Goal: Communication & Community: Answer question/provide support

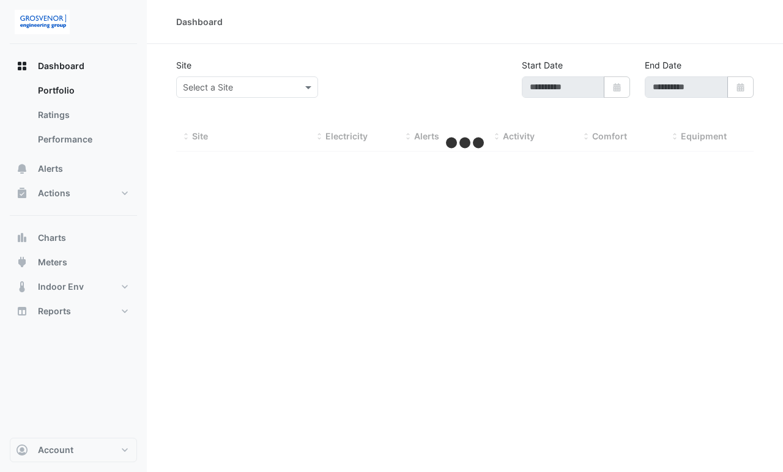
type input "**********"
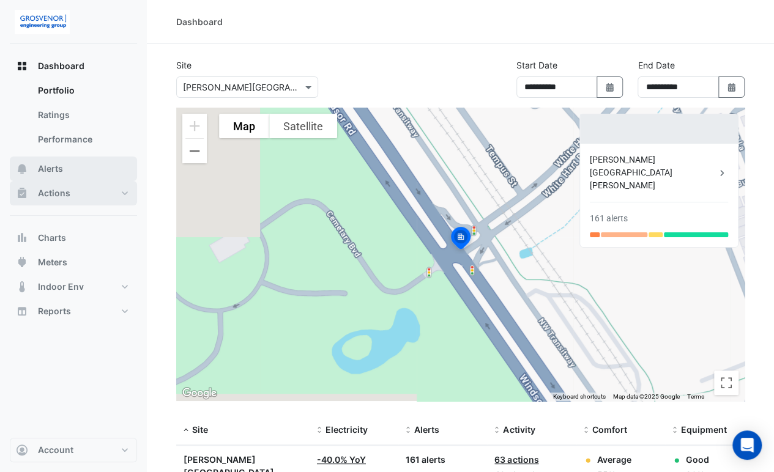
click at [71, 195] on button "Actions" at bounding box center [73, 193] width 127 height 24
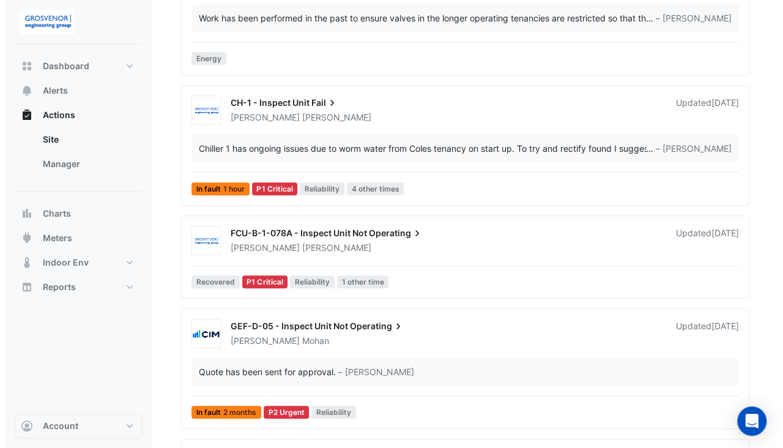
scroll to position [299, 0]
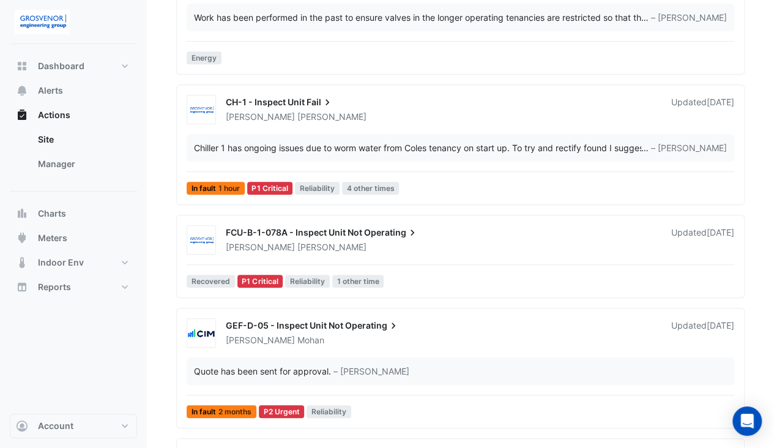
click at [272, 231] on span "FCU-B-1-078A - Inspect Unit Not" at bounding box center [294, 232] width 136 height 10
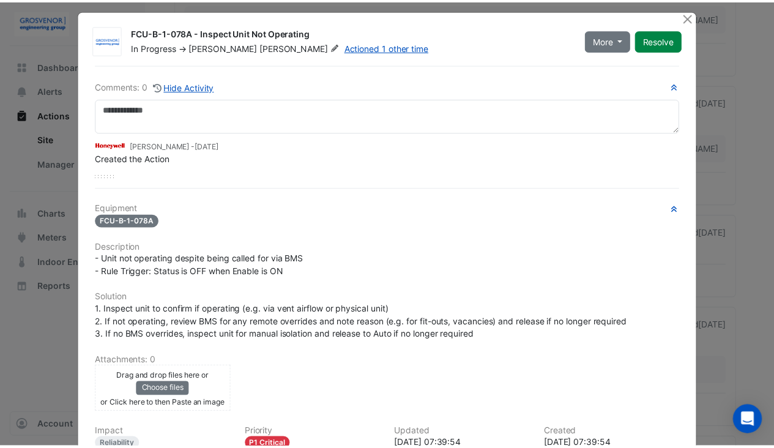
scroll to position [6, 0]
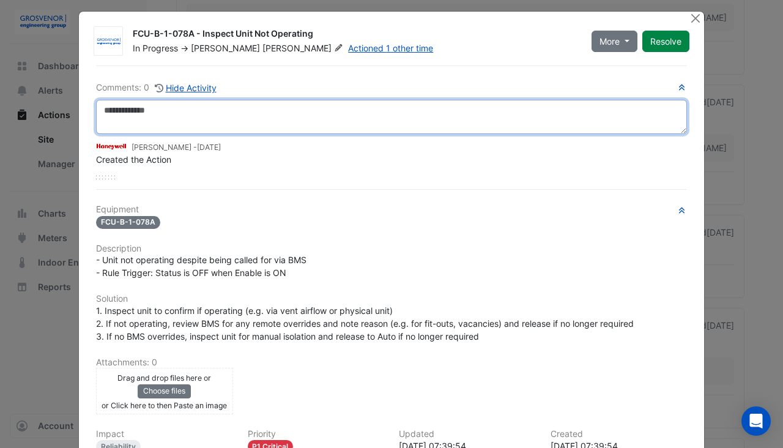
click at [164, 110] on textarea at bounding box center [391, 117] width 591 height 34
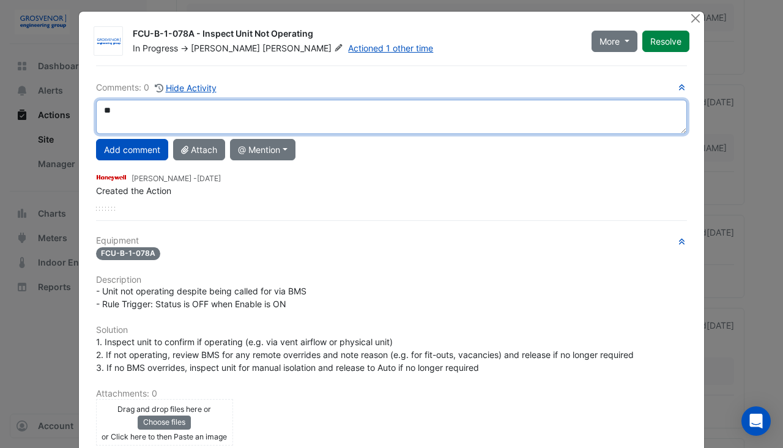
type textarea "*"
type textarea "**********"
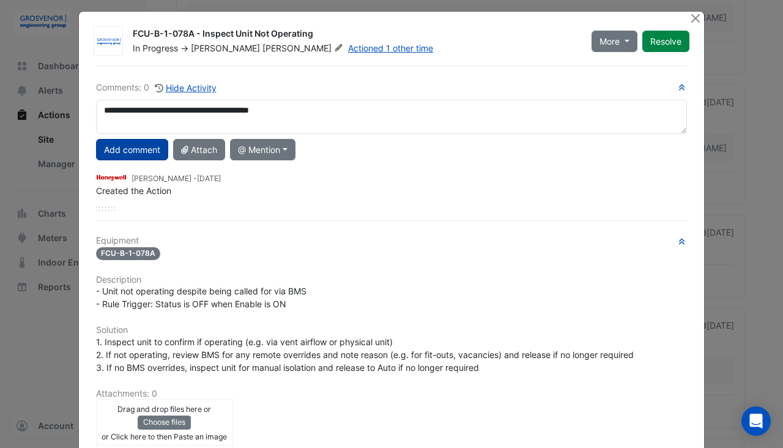
click at [116, 143] on button "Add comment" at bounding box center [132, 149] width 72 height 21
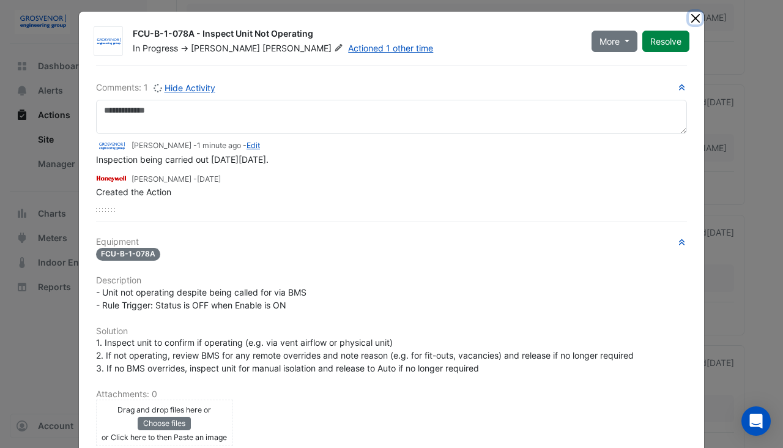
click at [689, 15] on button "Close" at bounding box center [695, 18] width 13 height 13
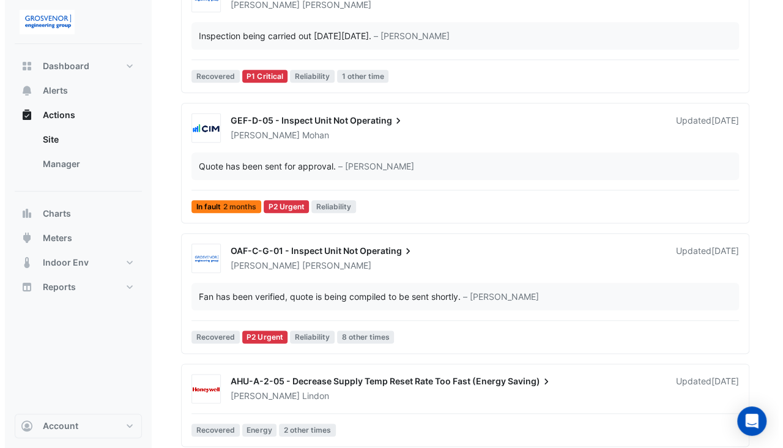
scroll to position [569, 0]
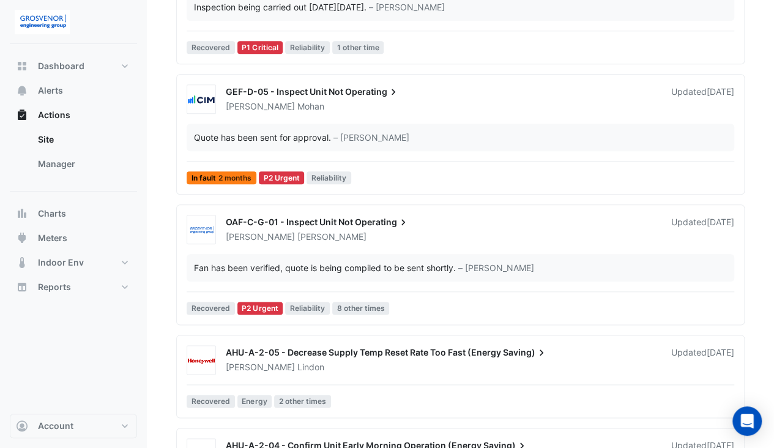
click at [323, 217] on span "OAF-C-G-01 - Inspect Unit Not" at bounding box center [289, 222] width 127 height 10
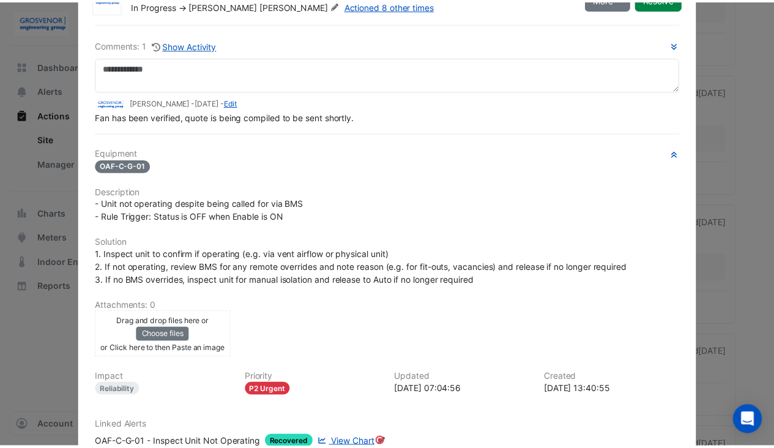
scroll to position [15, 0]
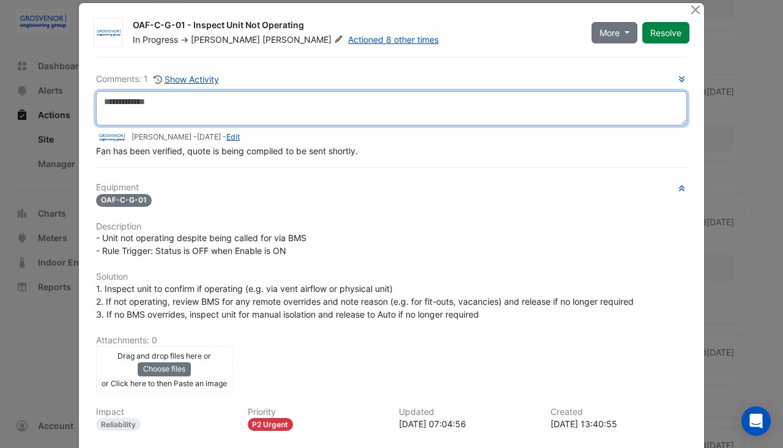
click at [151, 108] on textarea at bounding box center [391, 108] width 591 height 34
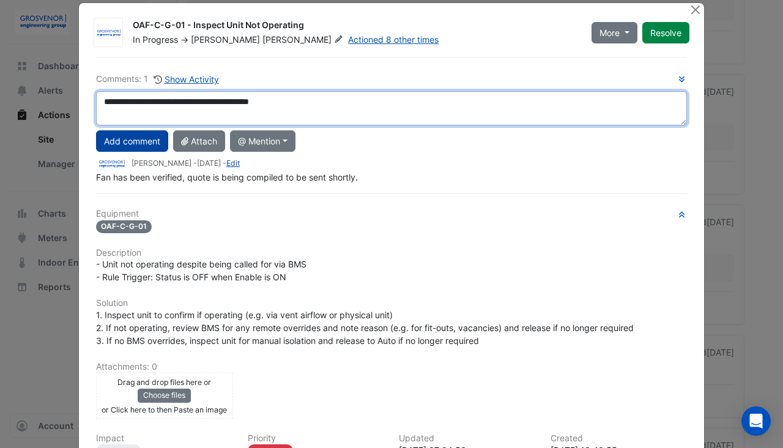
type textarea "**********"
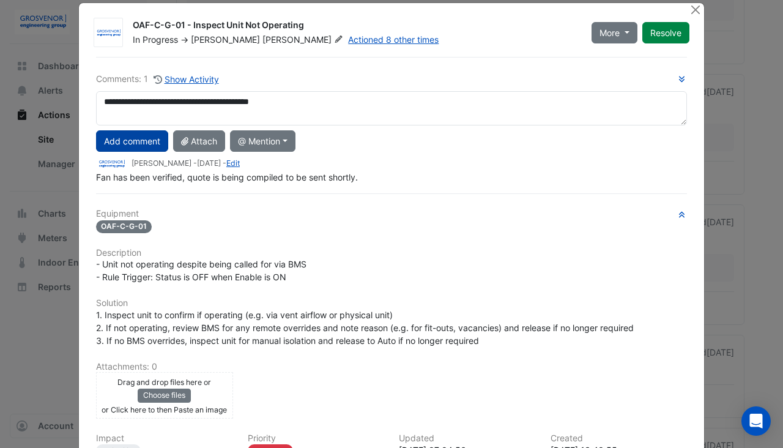
click at [128, 133] on button "Add comment" at bounding box center [132, 140] width 72 height 21
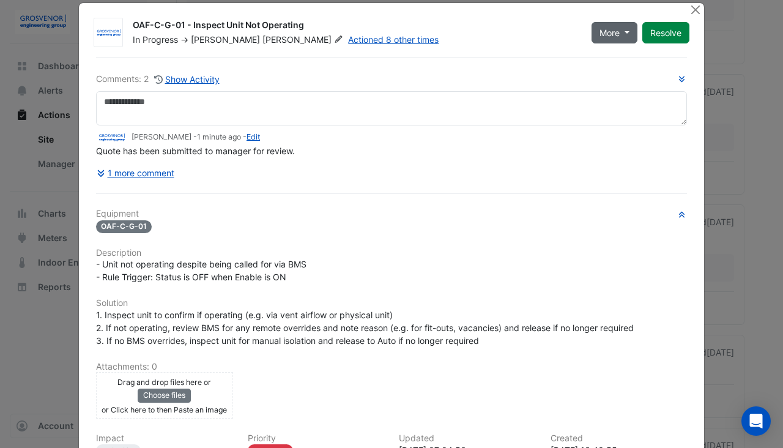
click at [620, 36] on button "More" at bounding box center [615, 32] width 46 height 21
click at [607, 61] on button "On Hold" at bounding box center [636, 59] width 97 height 18
click at [624, 182] on div "Comments: 2 Show Activity [PERSON_NAME] - 1 minute ago - Edit Quote has been su…" at bounding box center [392, 312] width 606 height 510
click at [620, 37] on button "More" at bounding box center [615, 32] width 46 height 21
click at [606, 184] on div "Comments: 2 Show Activity [PERSON_NAME] - 1 minute ago - Edit Quote has been su…" at bounding box center [392, 312] width 606 height 510
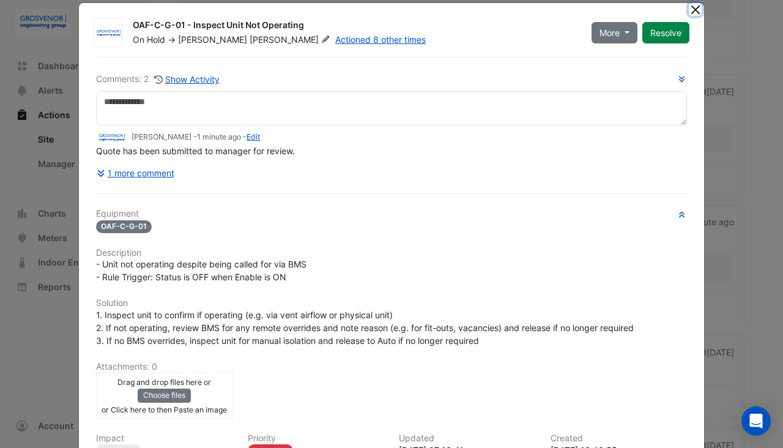
click at [690, 7] on button "Close" at bounding box center [695, 9] width 13 height 13
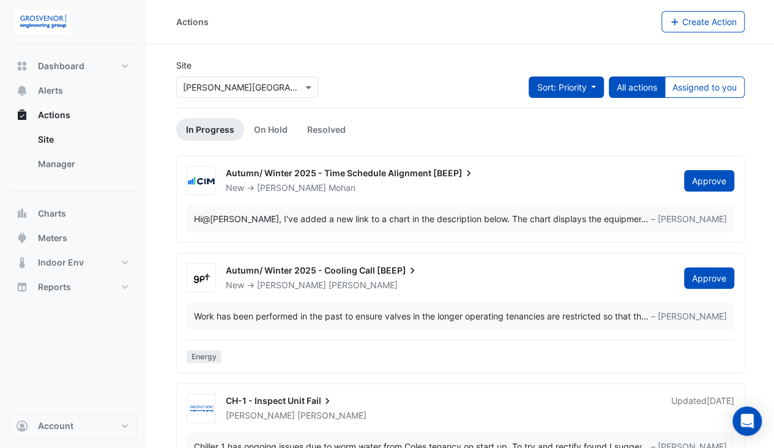
click at [590, 89] on button "Sort: Priority" at bounding box center [566, 86] width 75 height 21
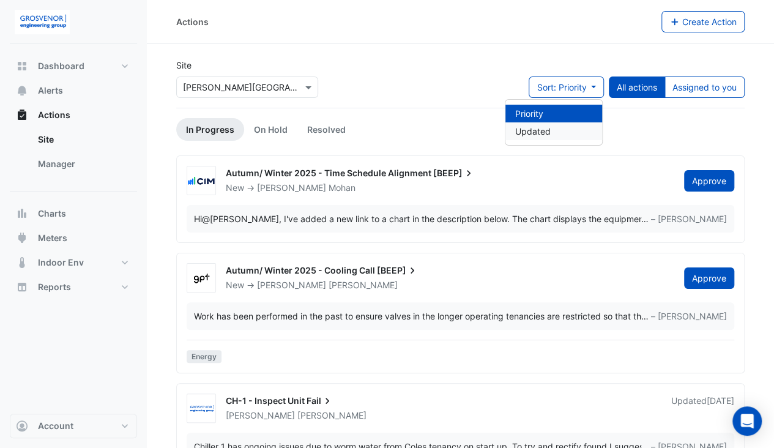
click at [576, 134] on li "Updated" at bounding box center [553, 131] width 97 height 18
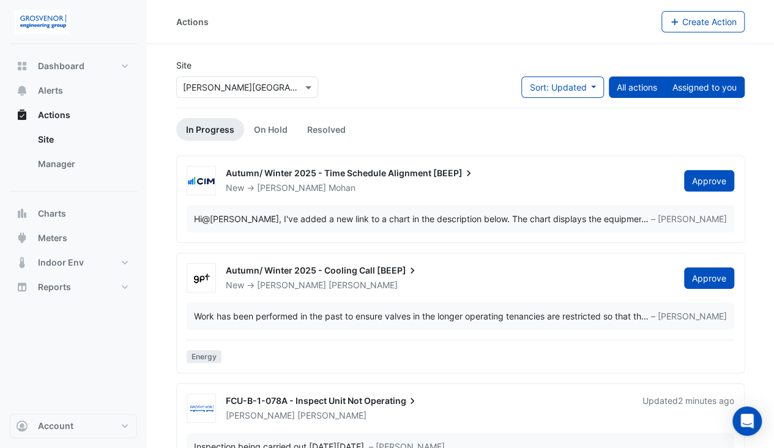
drag, startPoint x: 696, startPoint y: 94, endPoint x: 691, endPoint y: 83, distance: 12.3
click at [691, 83] on button "Assigned to you" at bounding box center [704, 86] width 80 height 21
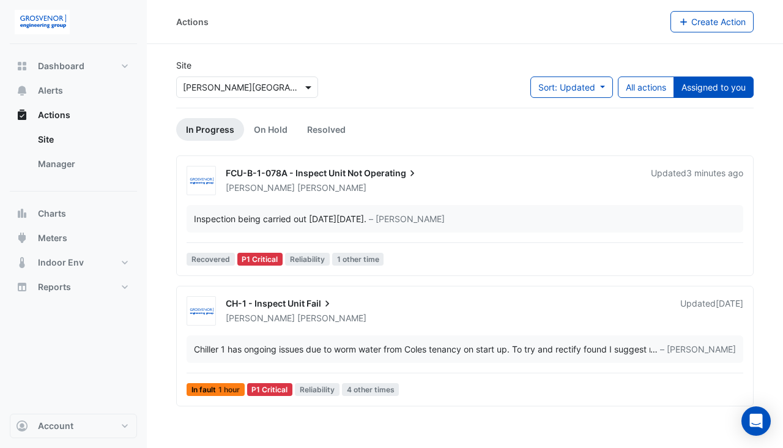
click at [310, 87] on span at bounding box center [309, 87] width 15 height 13
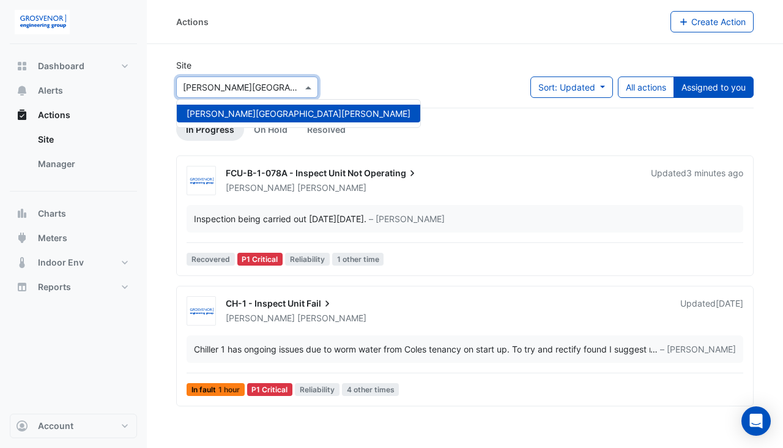
click at [379, 53] on section "Site Select a Site × [PERSON_NAME][GEOGRAPHIC_DATA][PERSON_NAME] [PERSON_NAME][…" at bounding box center [465, 224] width 636 height 361
